Goal: Task Accomplishment & Management: Manage account settings

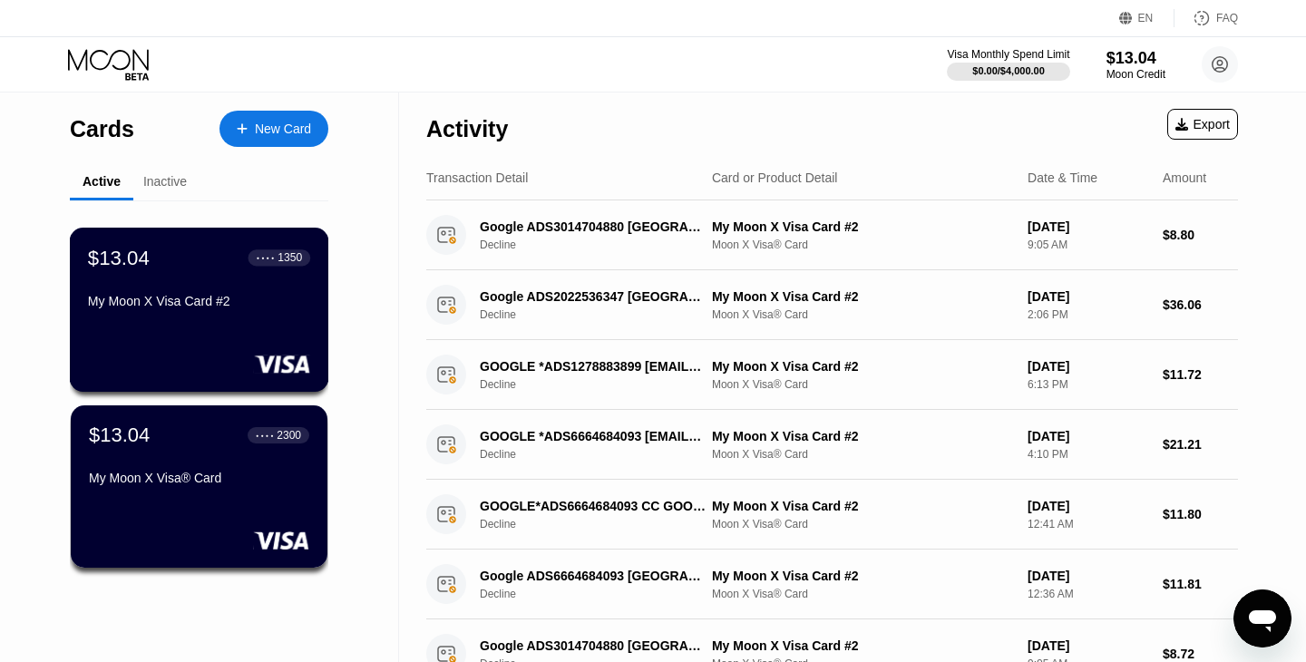
click at [203, 311] on div "My Moon X Visa Card #2" at bounding box center [199, 305] width 222 height 22
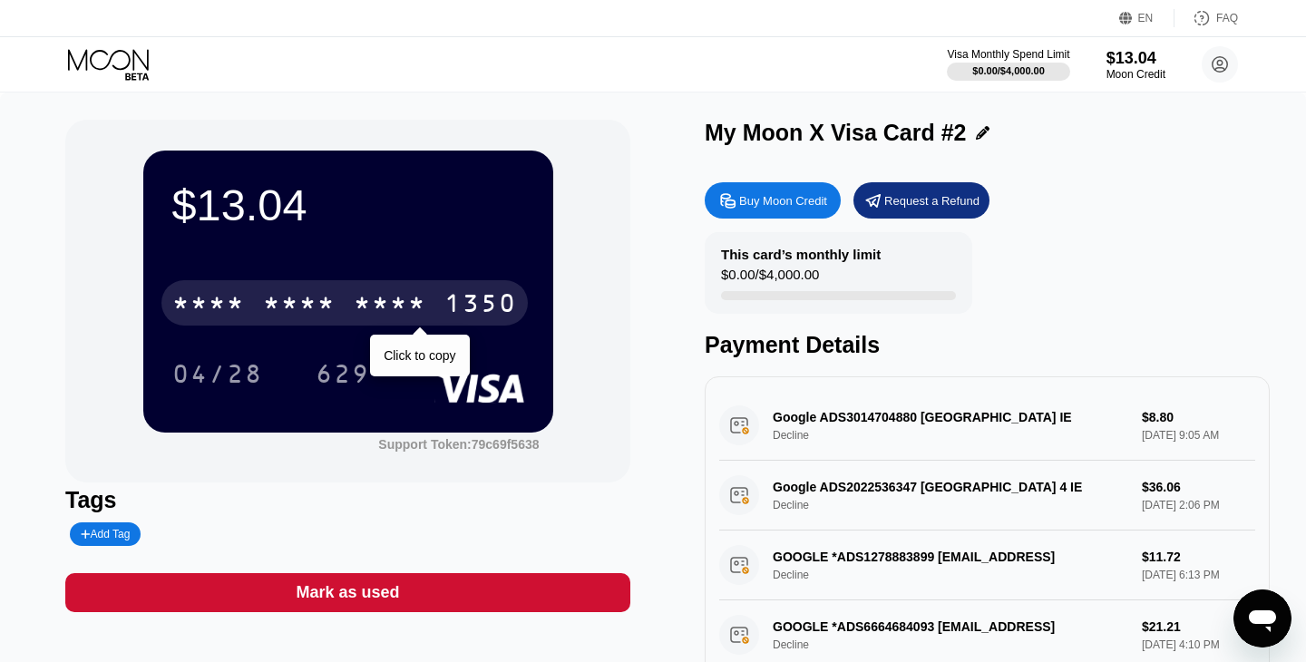
click at [311, 302] on div "* * * *" at bounding box center [299, 305] width 73 height 29
